Goal: Use online tool/utility: Utilize a website feature to perform a specific function

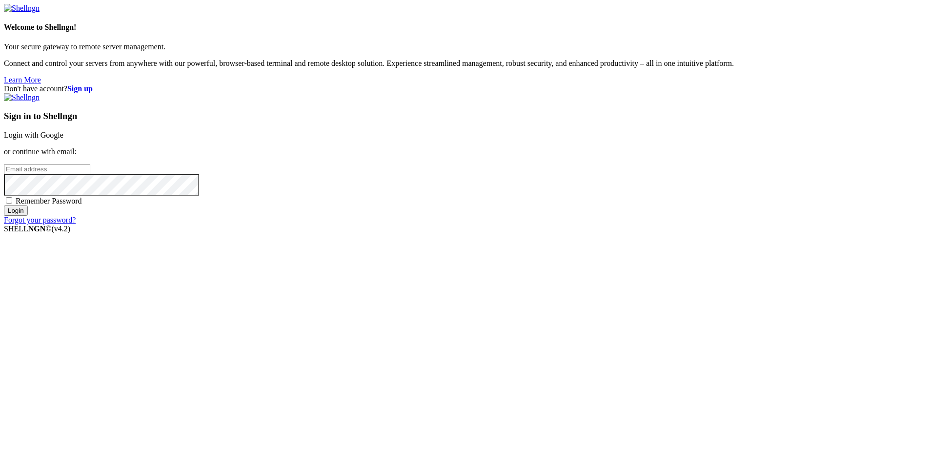
click at [63, 139] on link "Login with Google" at bounding box center [34, 135] width 60 height 8
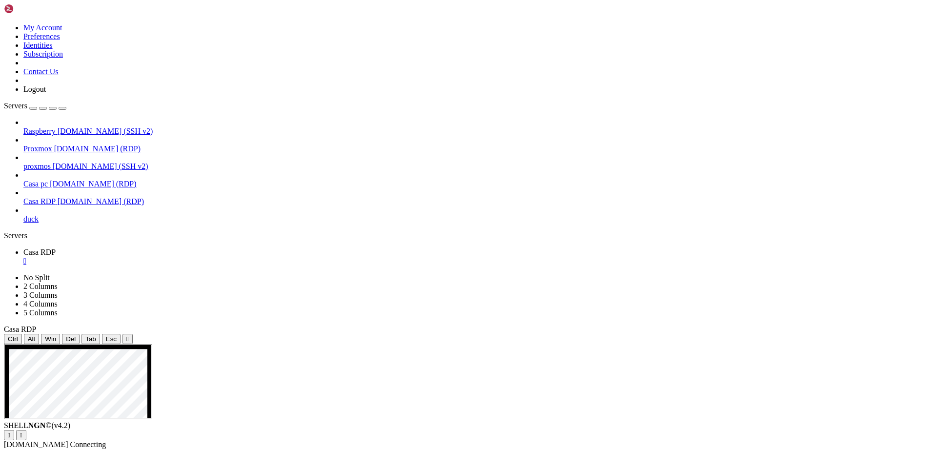
click at [63, 197] on span "[DOMAIN_NAME] (RDP)" at bounding box center [101, 201] width 86 height 8
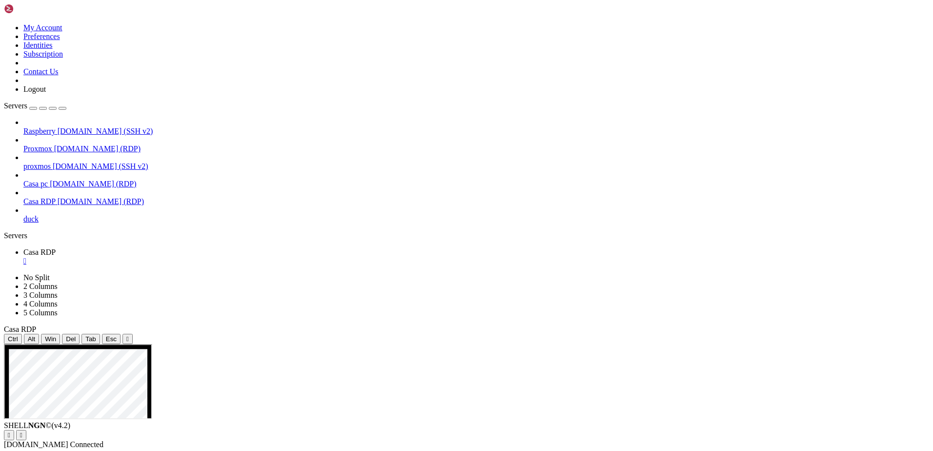
drag, startPoint x: 673, startPoint y: 585, endPoint x: 518, endPoint y: 590, distance: 154.8
